Goal: Information Seeking & Learning: Learn about a topic

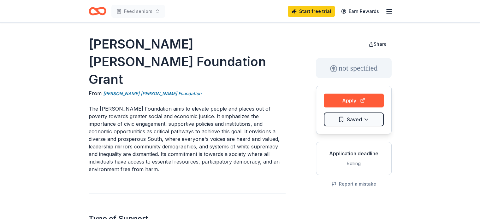
click at [156, 118] on p "The Babcock Foundation aims to elevate people and places out of poverty towards…" at bounding box center [187, 139] width 197 height 68
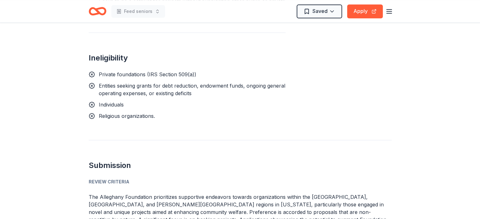
scroll to position [8, 0]
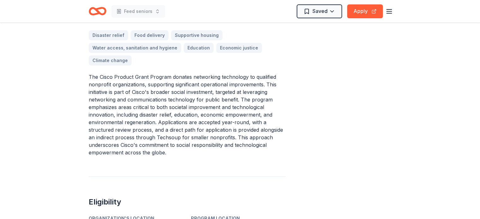
scroll to position [192, 0]
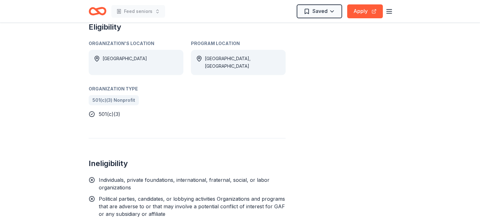
scroll to position [257, 0]
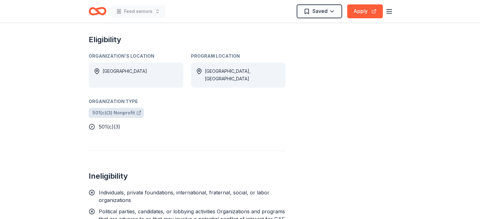
click at [116, 111] on span "501(c)(3) Nonprofit" at bounding box center [113, 113] width 43 height 8
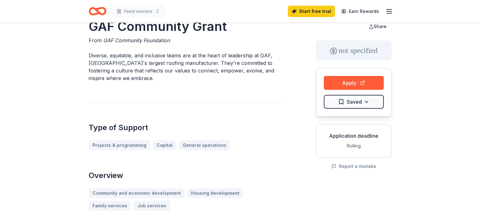
scroll to position [16, 0]
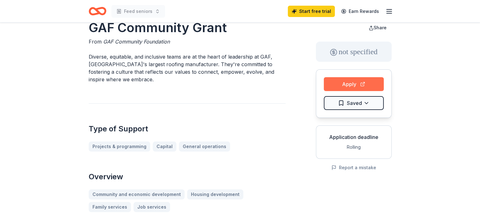
click at [347, 81] on button "Apply" at bounding box center [354, 84] width 60 height 14
